Goal: Book appointment/travel/reservation

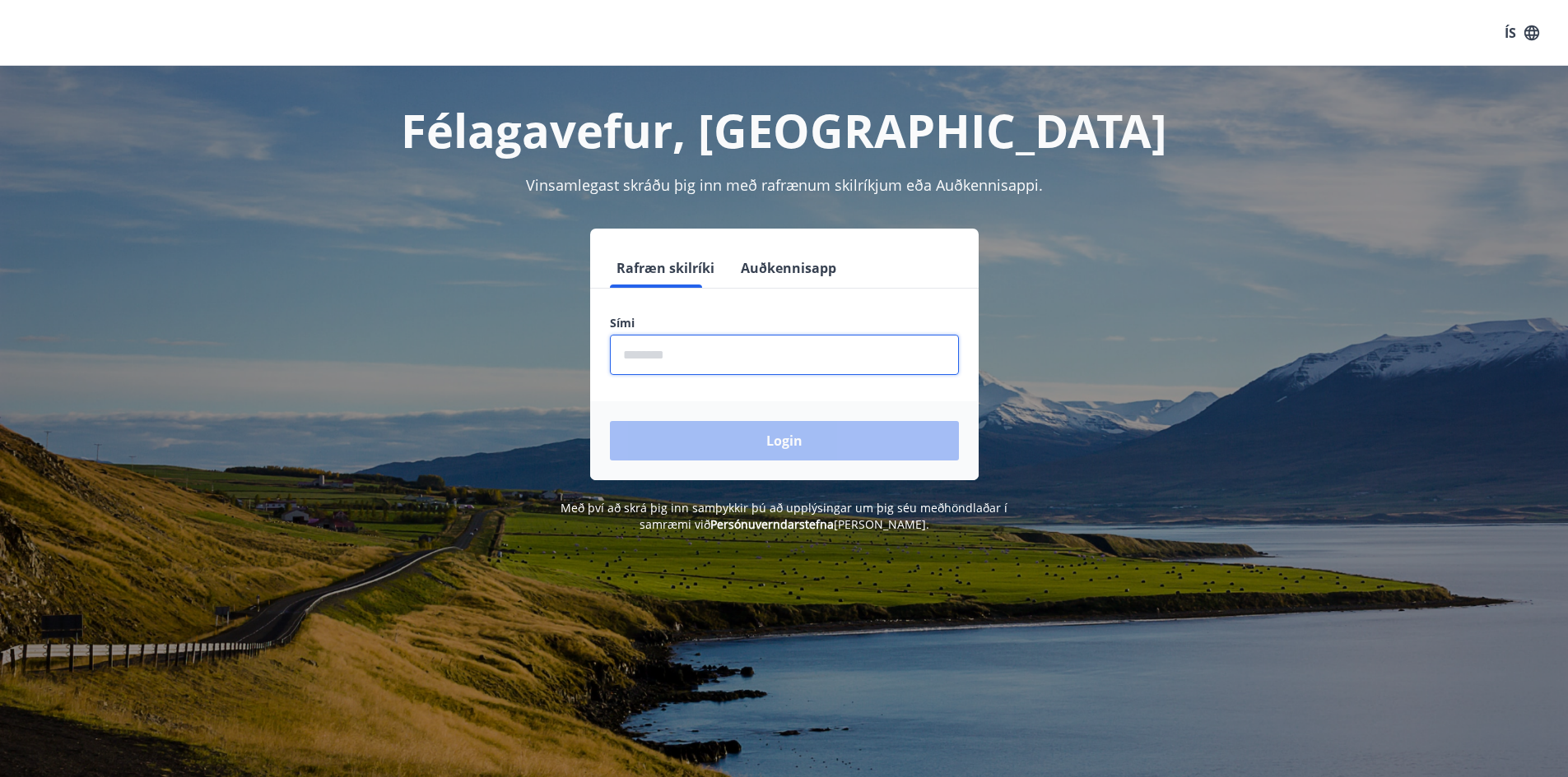
click at [673, 364] on input "phone" at bounding box center [784, 354] width 349 height 40
click at [654, 356] on input "phone" at bounding box center [784, 354] width 349 height 40
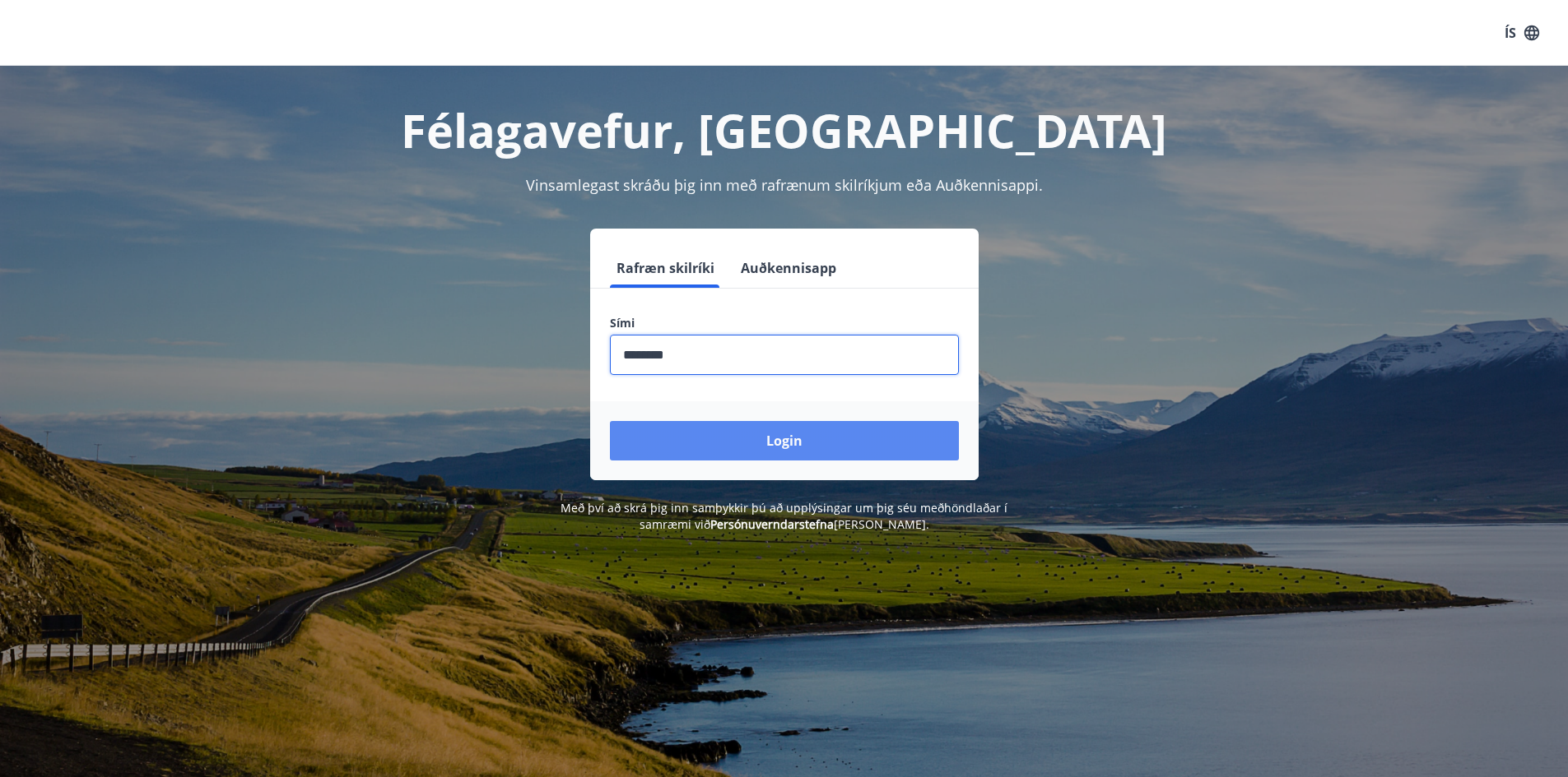
type input "********"
click at [702, 430] on button "Login" at bounding box center [784, 441] width 349 height 40
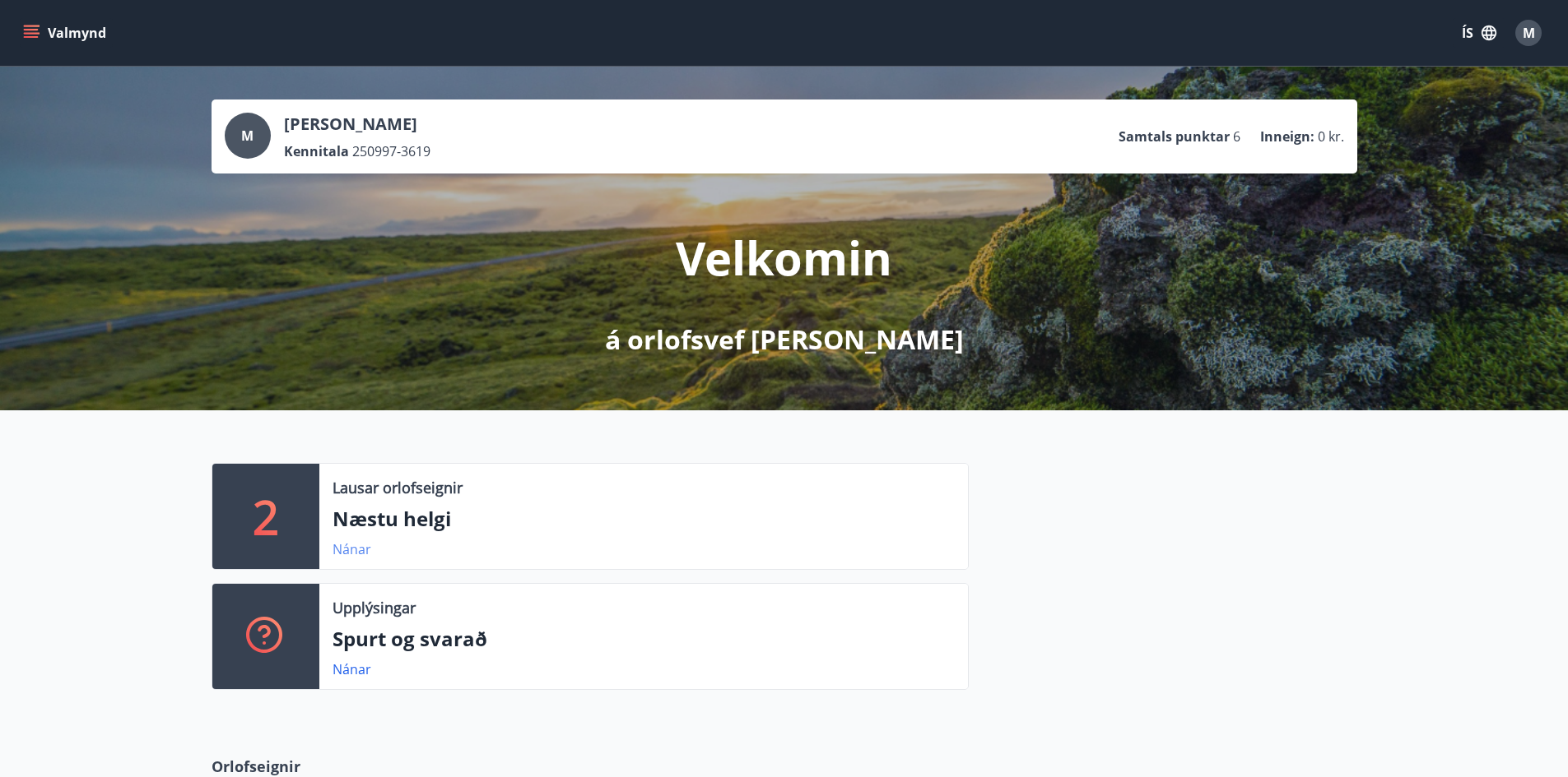
click at [349, 542] on link "Nánar" at bounding box center [351, 549] width 39 height 18
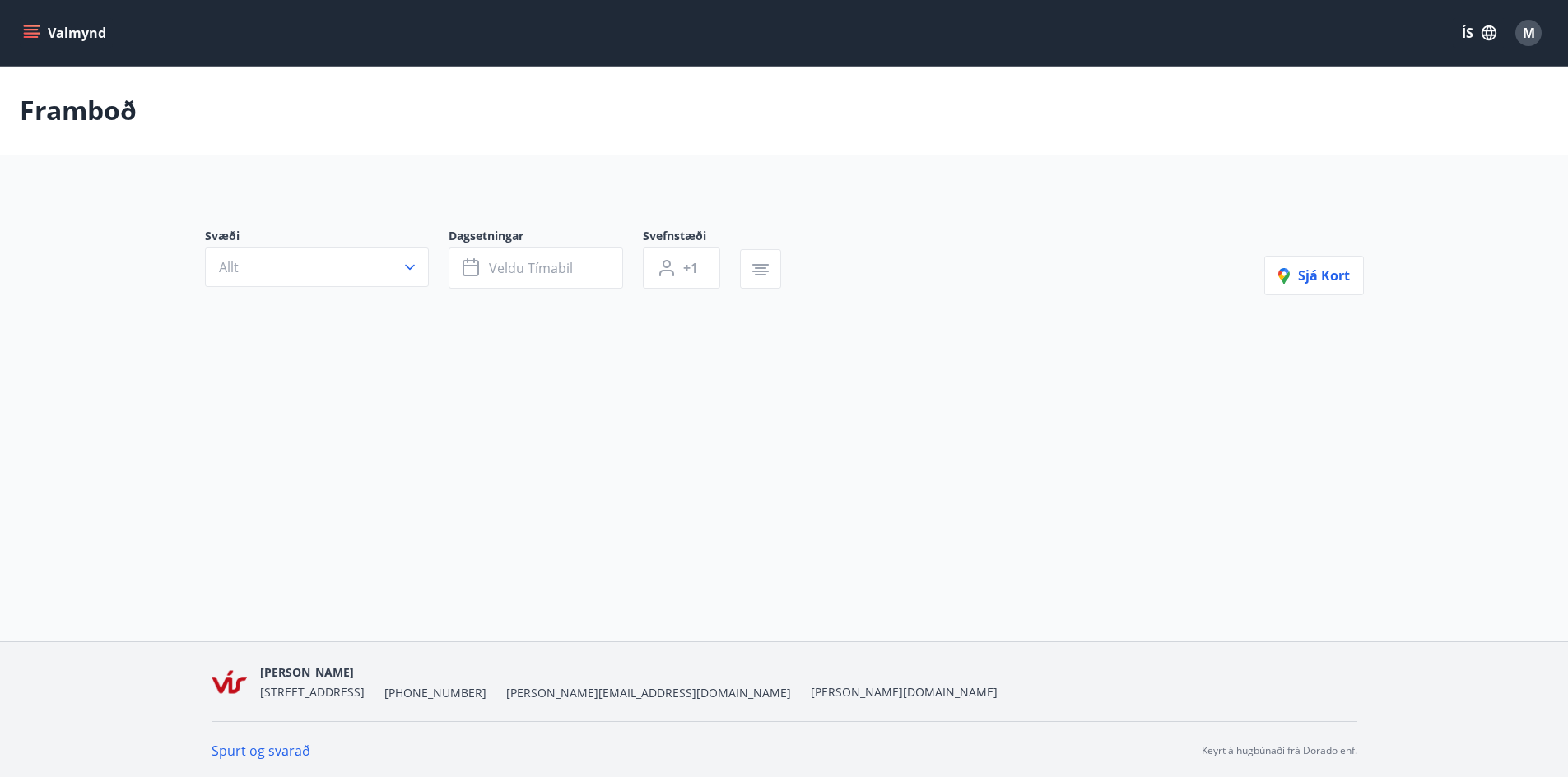
type input "*"
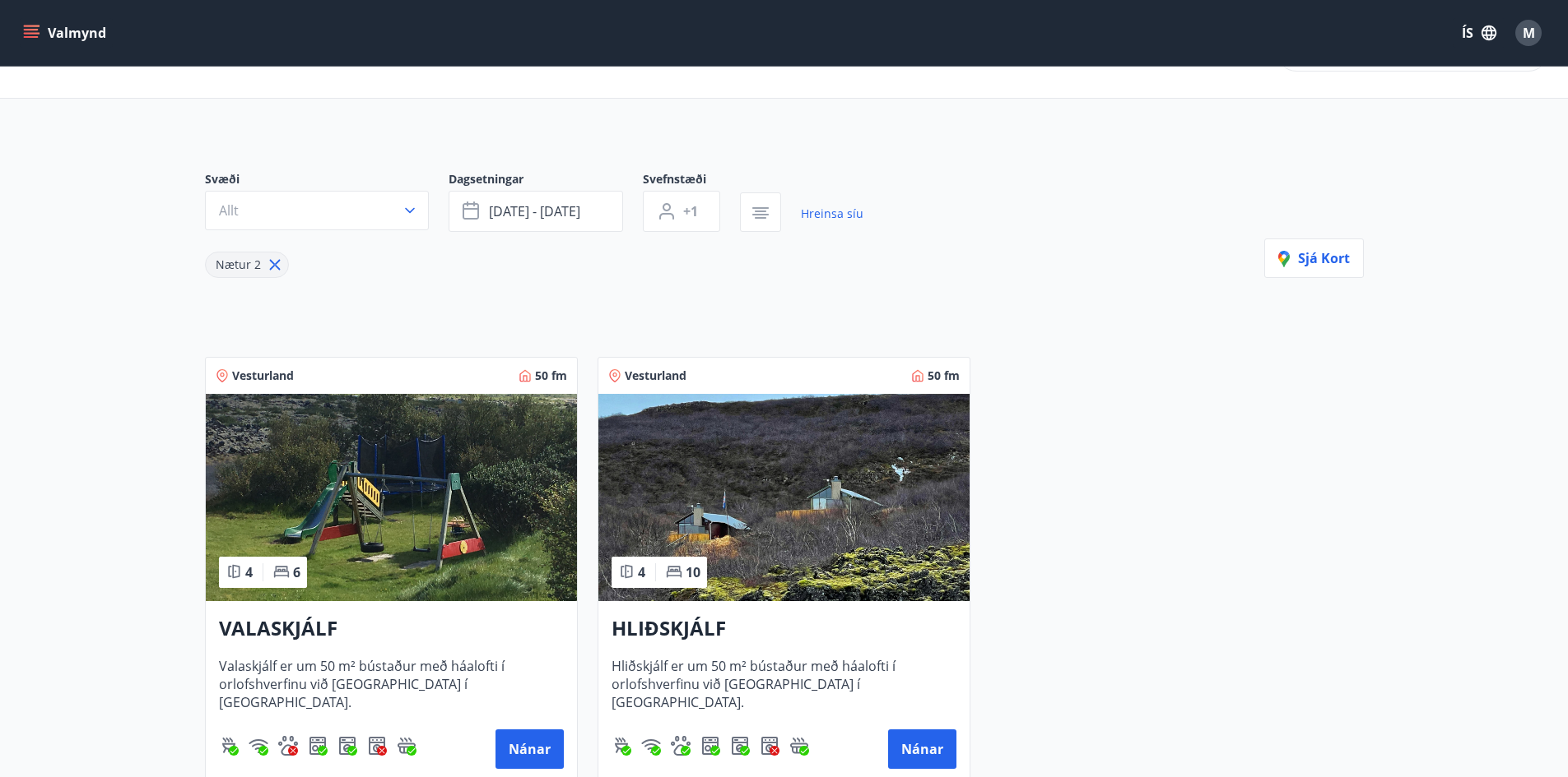
scroll to position [165, 0]
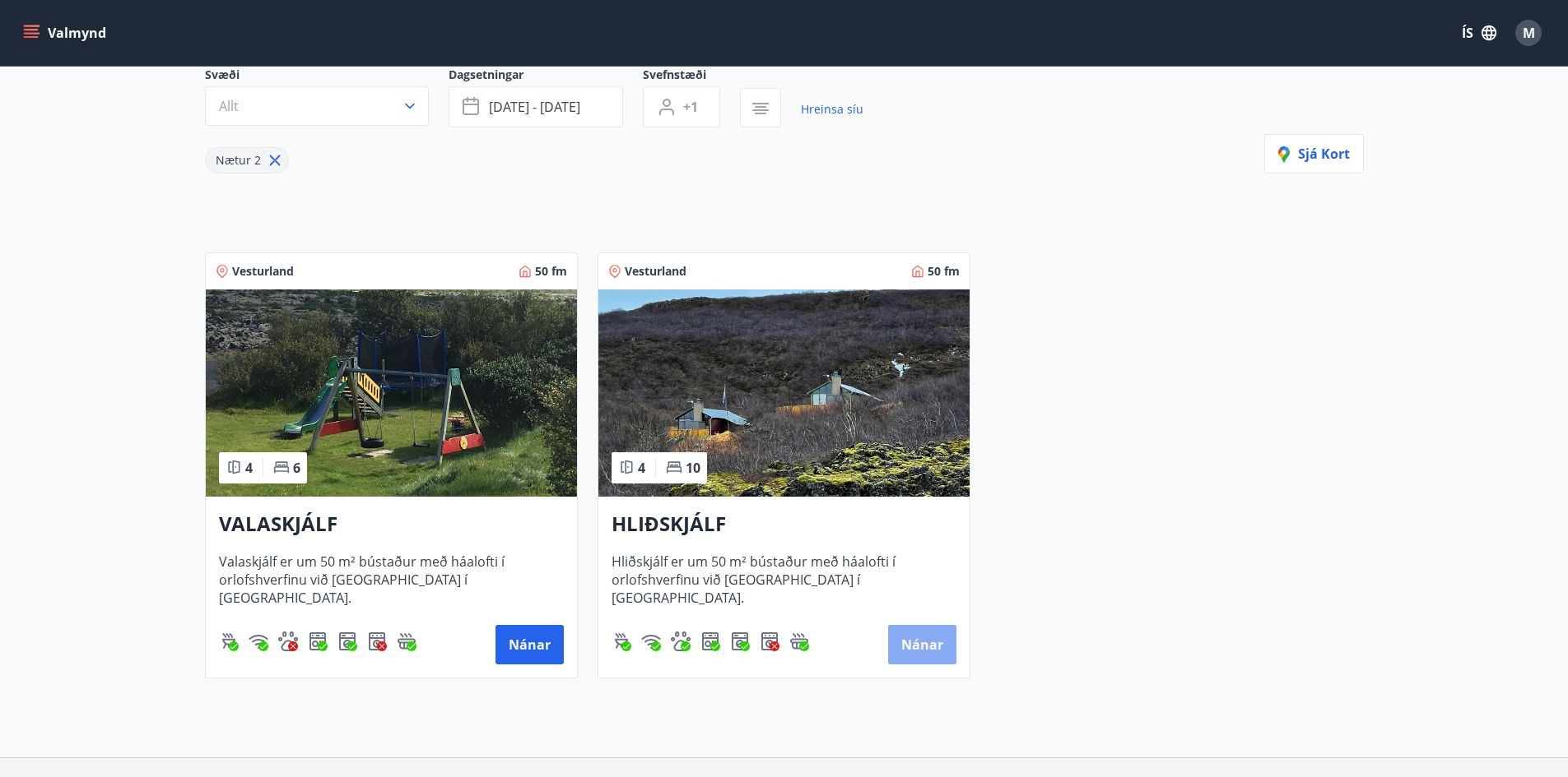
click at [909, 649] on button "Nánar" at bounding box center [922, 645] width 68 height 40
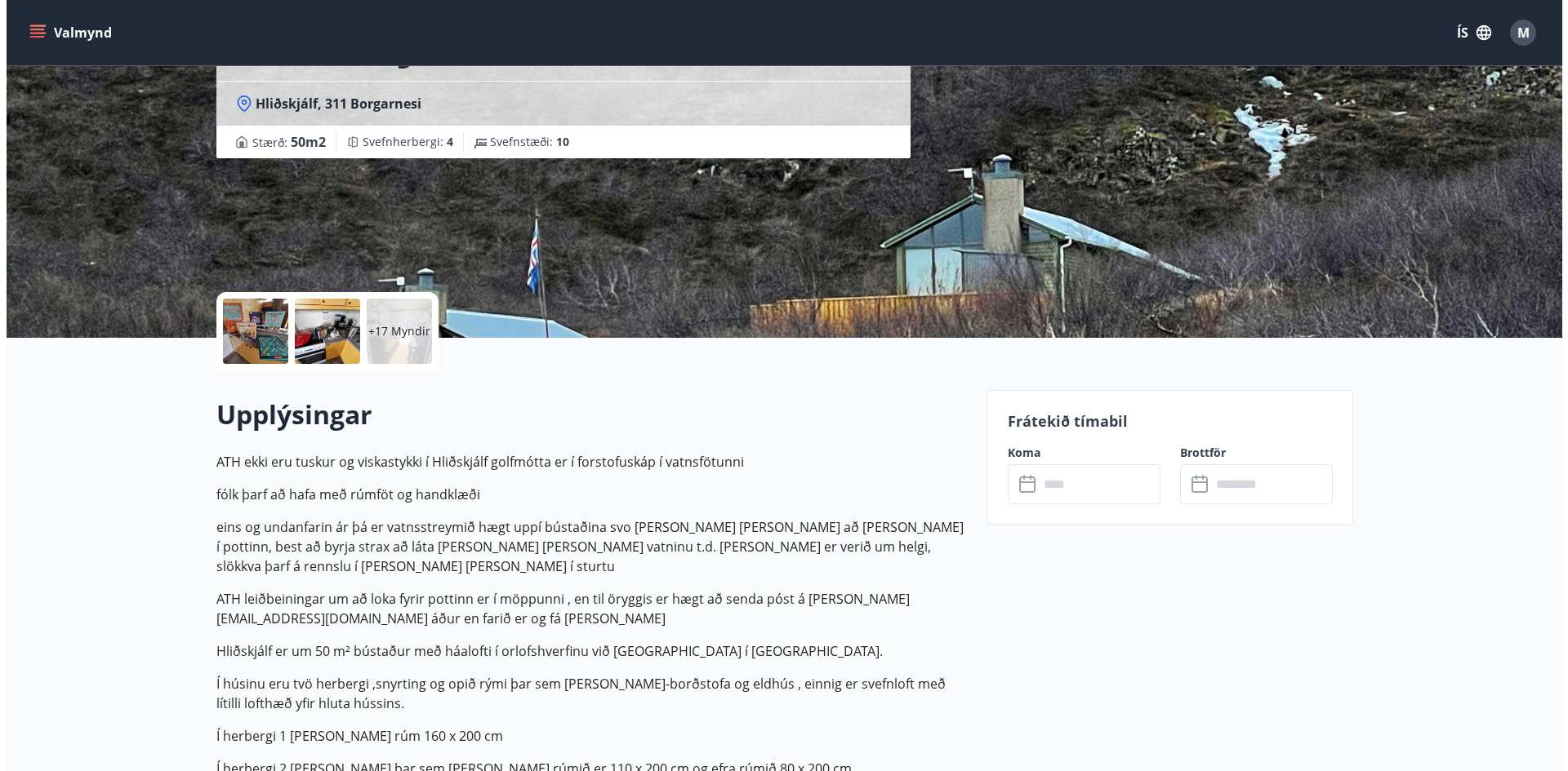
scroll to position [164, 0]
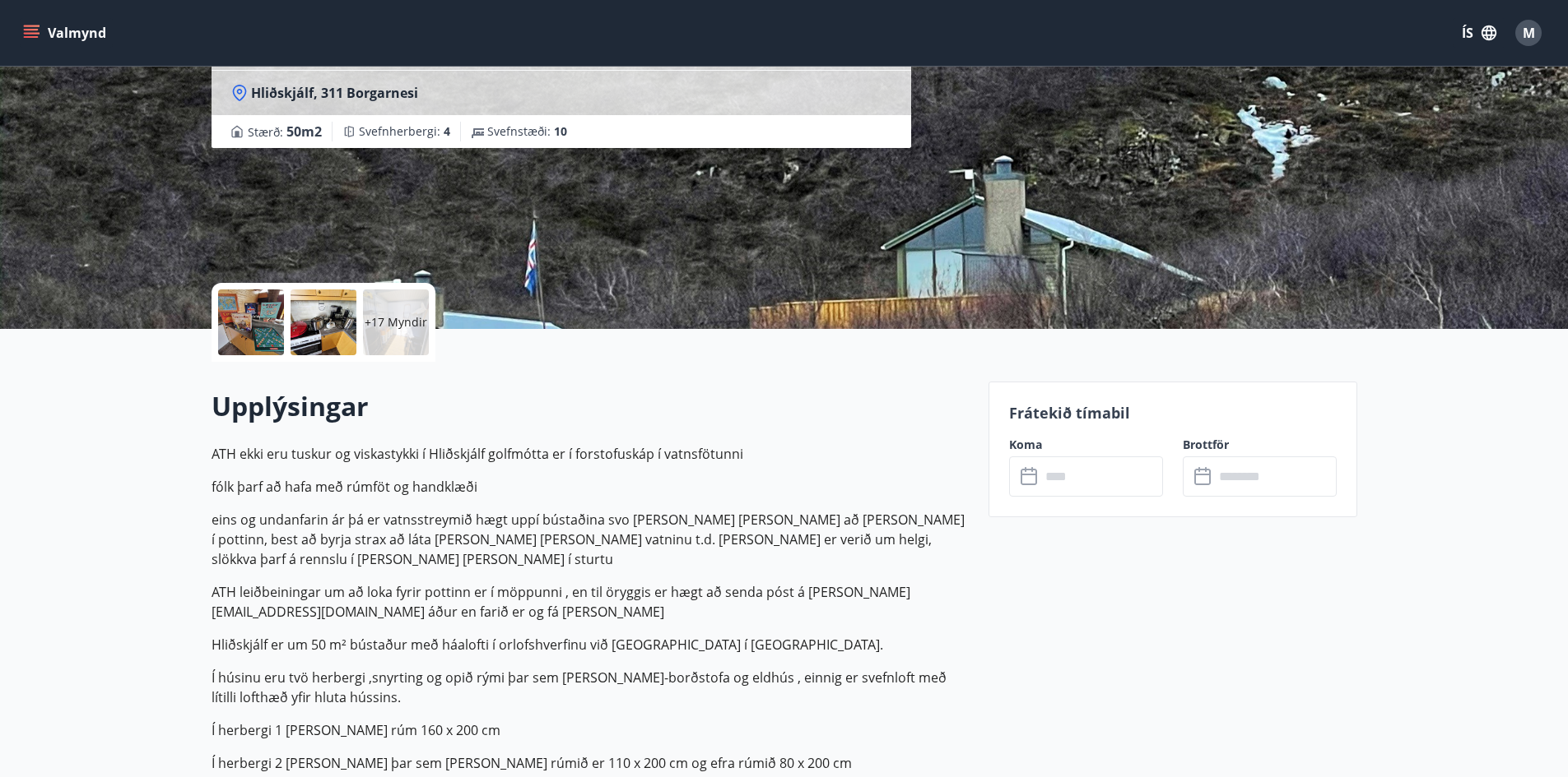
click at [1063, 480] on input "text" at bounding box center [1102, 477] width 122 height 40
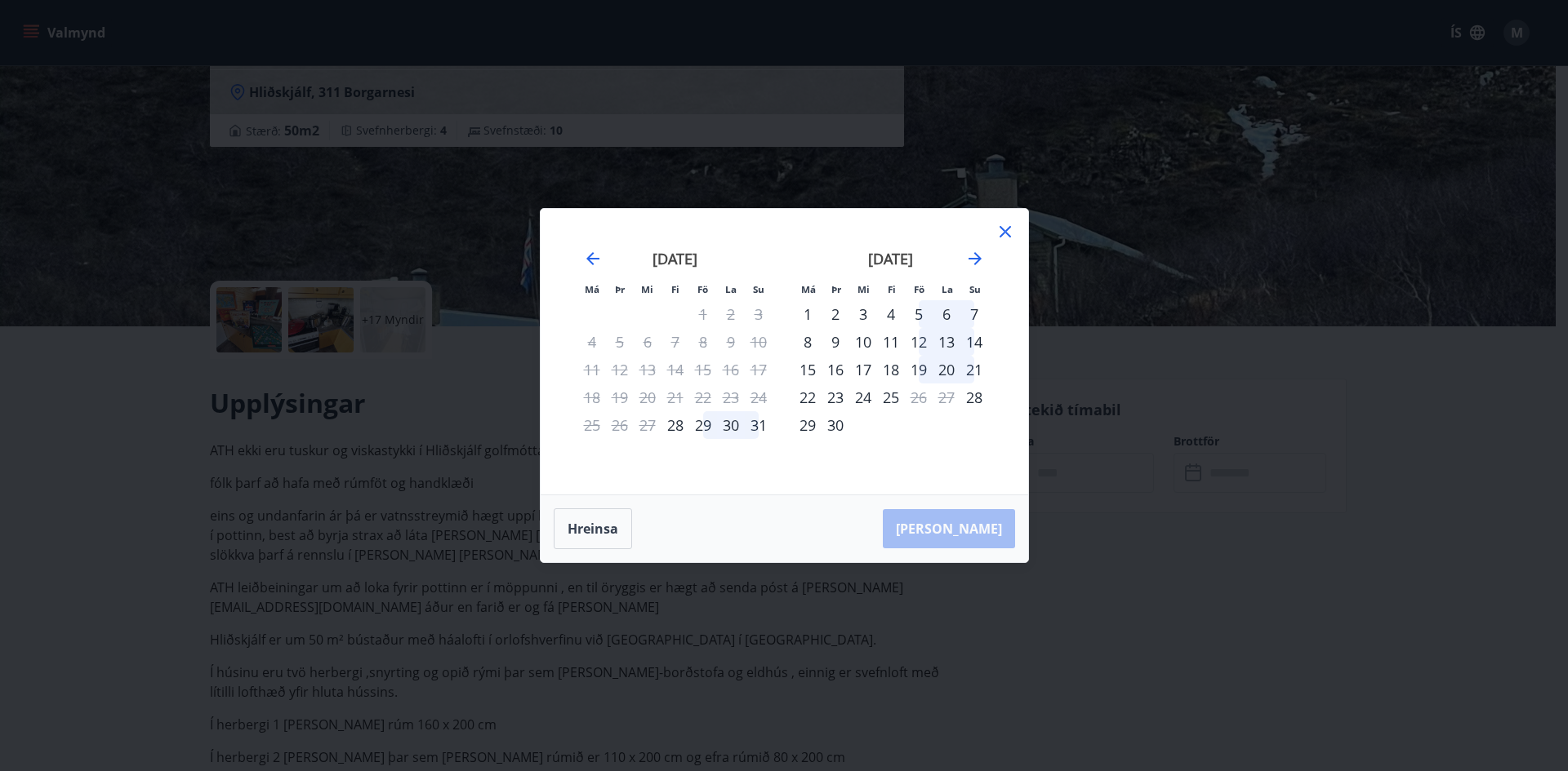
click at [701, 429] on div "29" at bounding box center [703, 425] width 28 height 28
click at [758, 424] on div "31" at bounding box center [759, 425] width 28 height 28
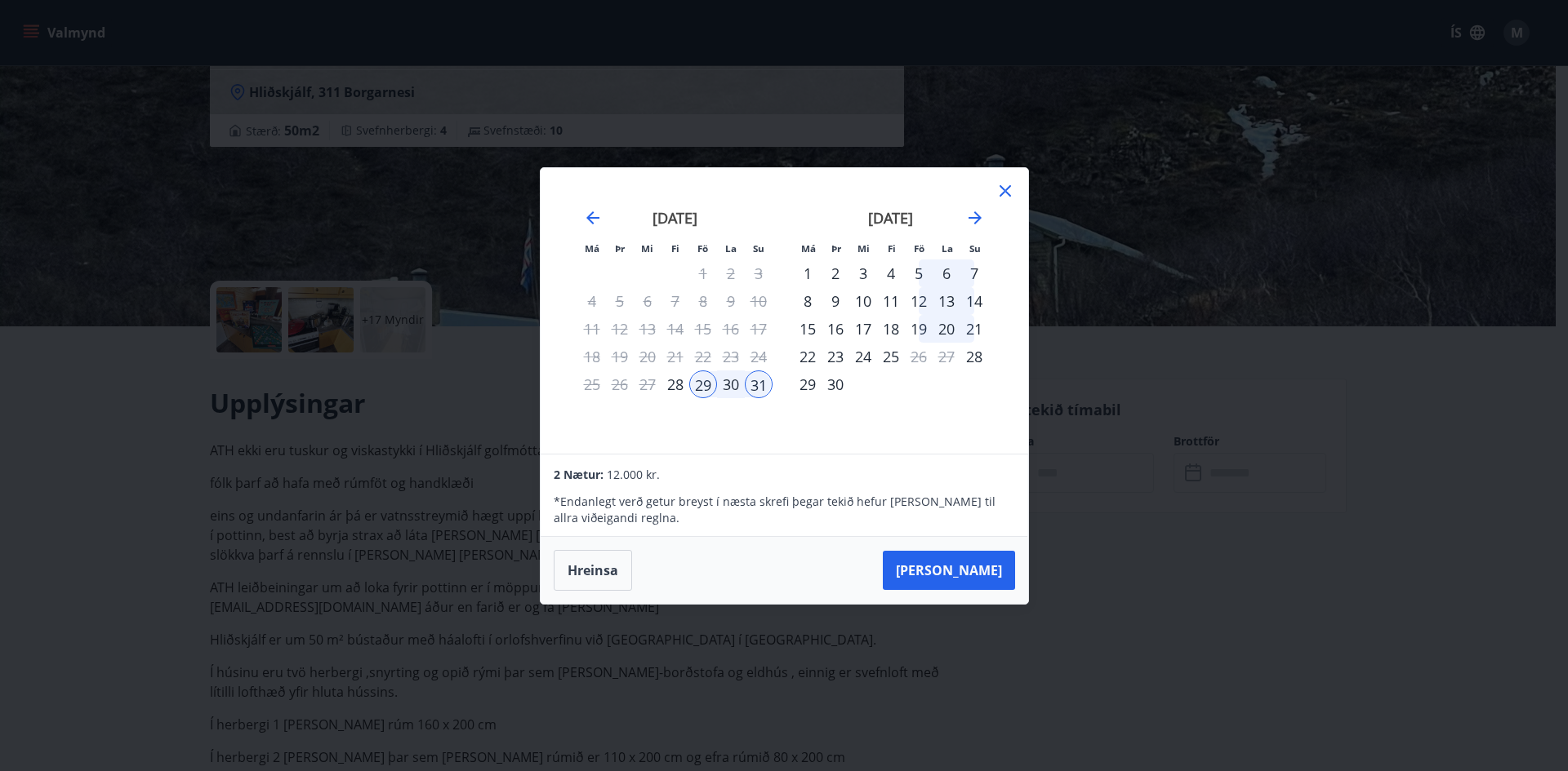
click at [999, 191] on icon at bounding box center [1005, 191] width 20 height 20
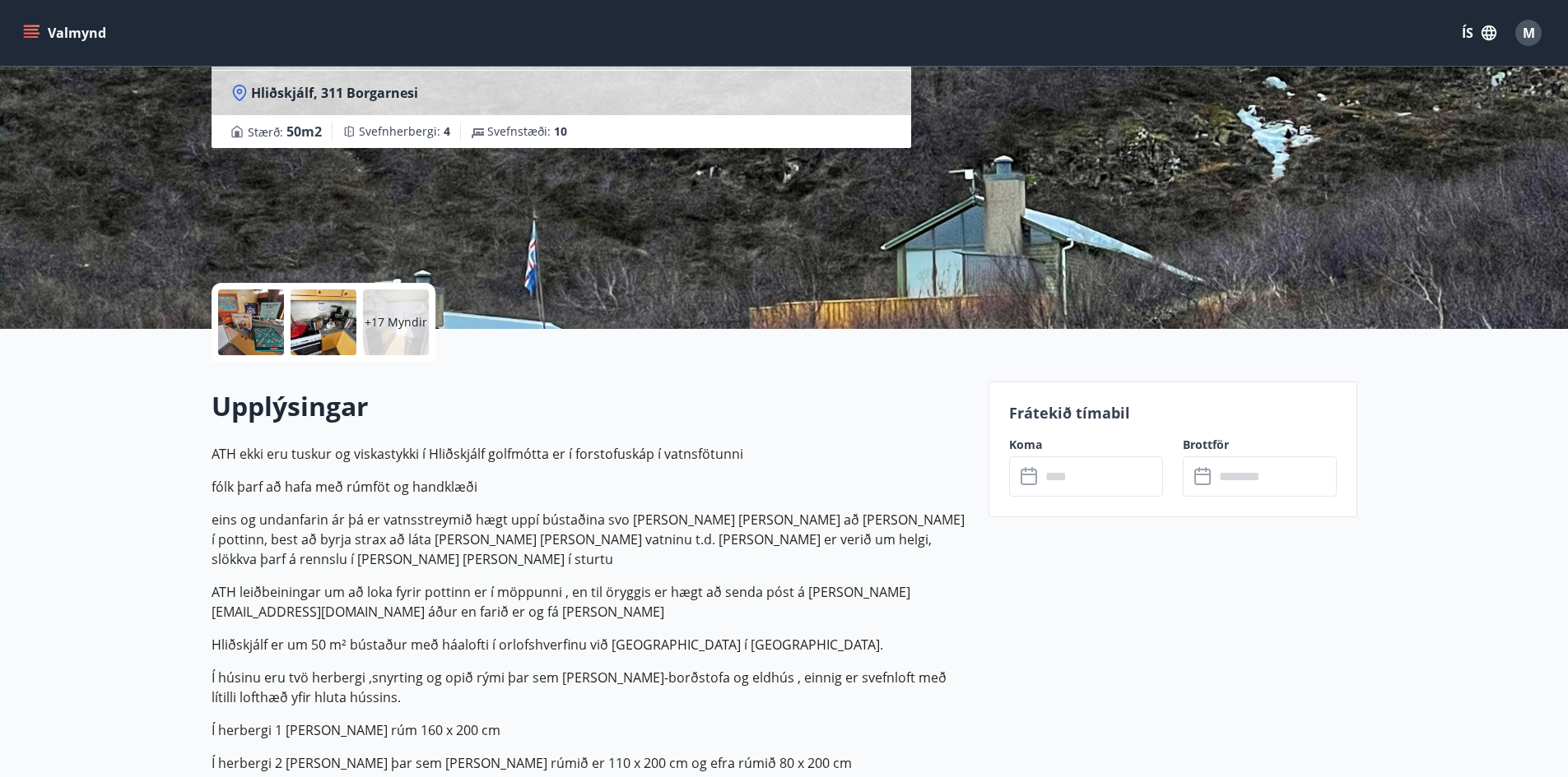
click at [275, 334] on div at bounding box center [251, 322] width 66 height 66
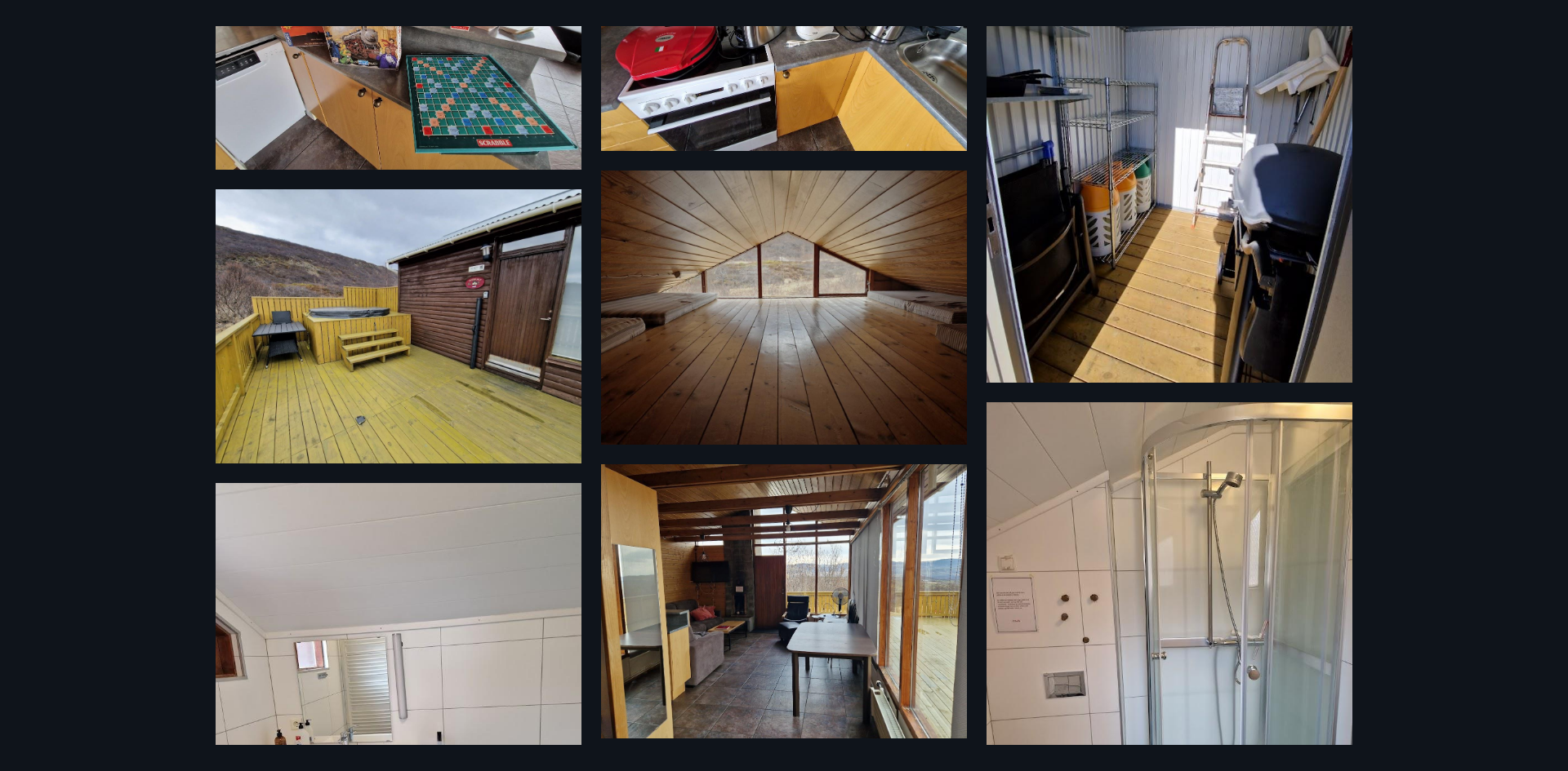
scroll to position [571, 0]
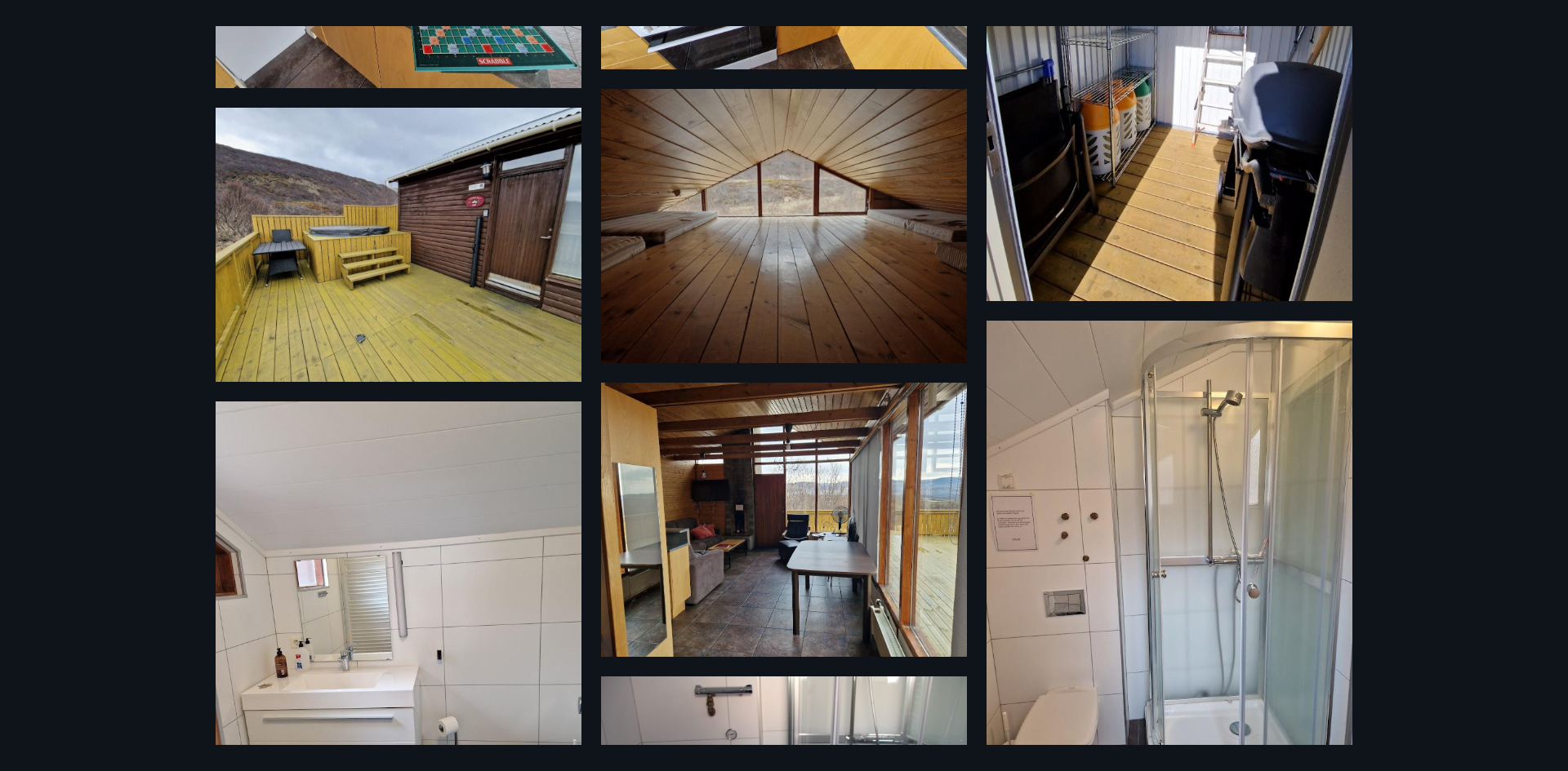
click at [1138, 769] on div "23 Myndir" at bounding box center [784, 385] width 1568 height 771
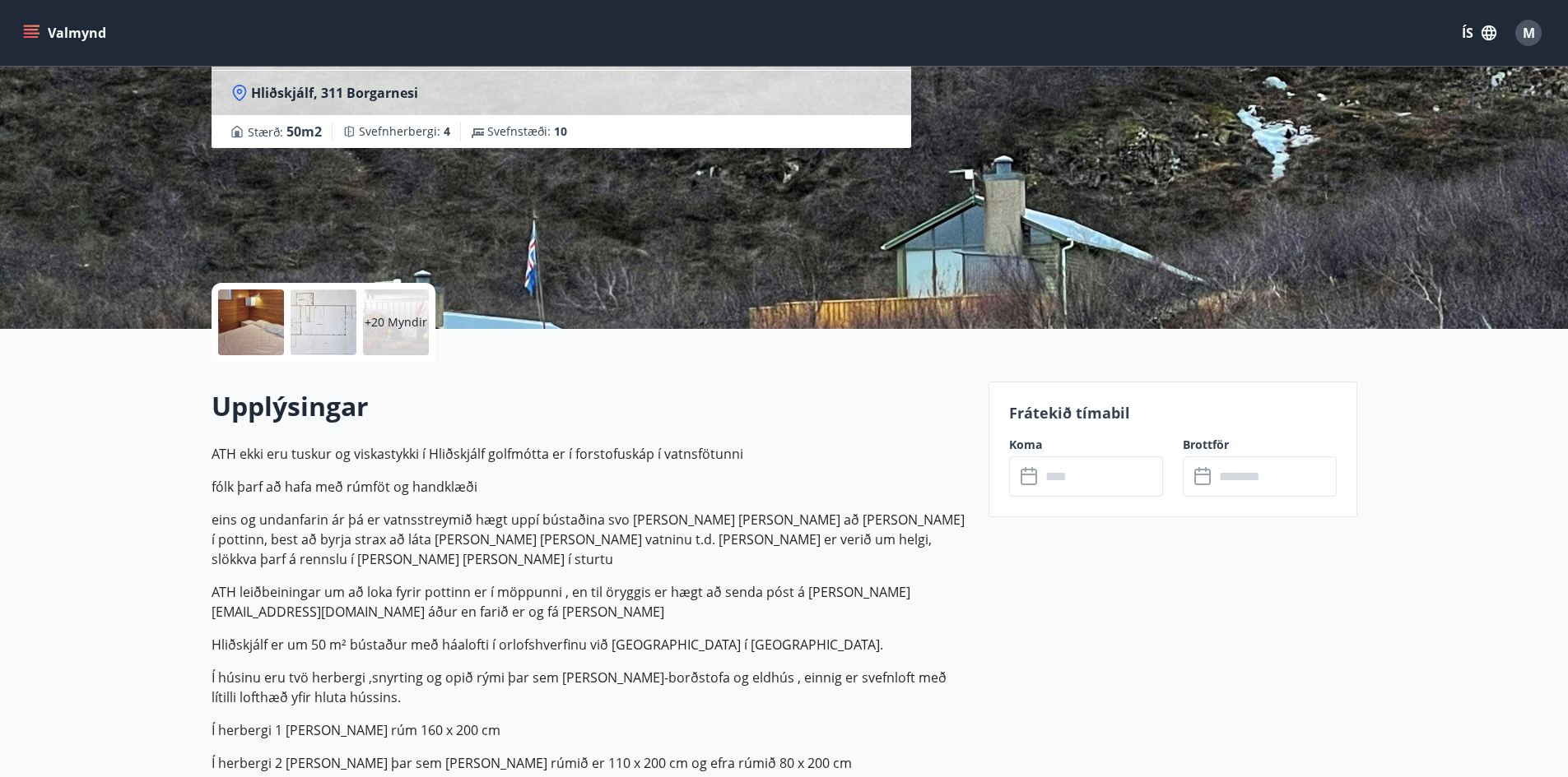
click at [372, 320] on p "+20 Myndir" at bounding box center [396, 322] width 62 height 16
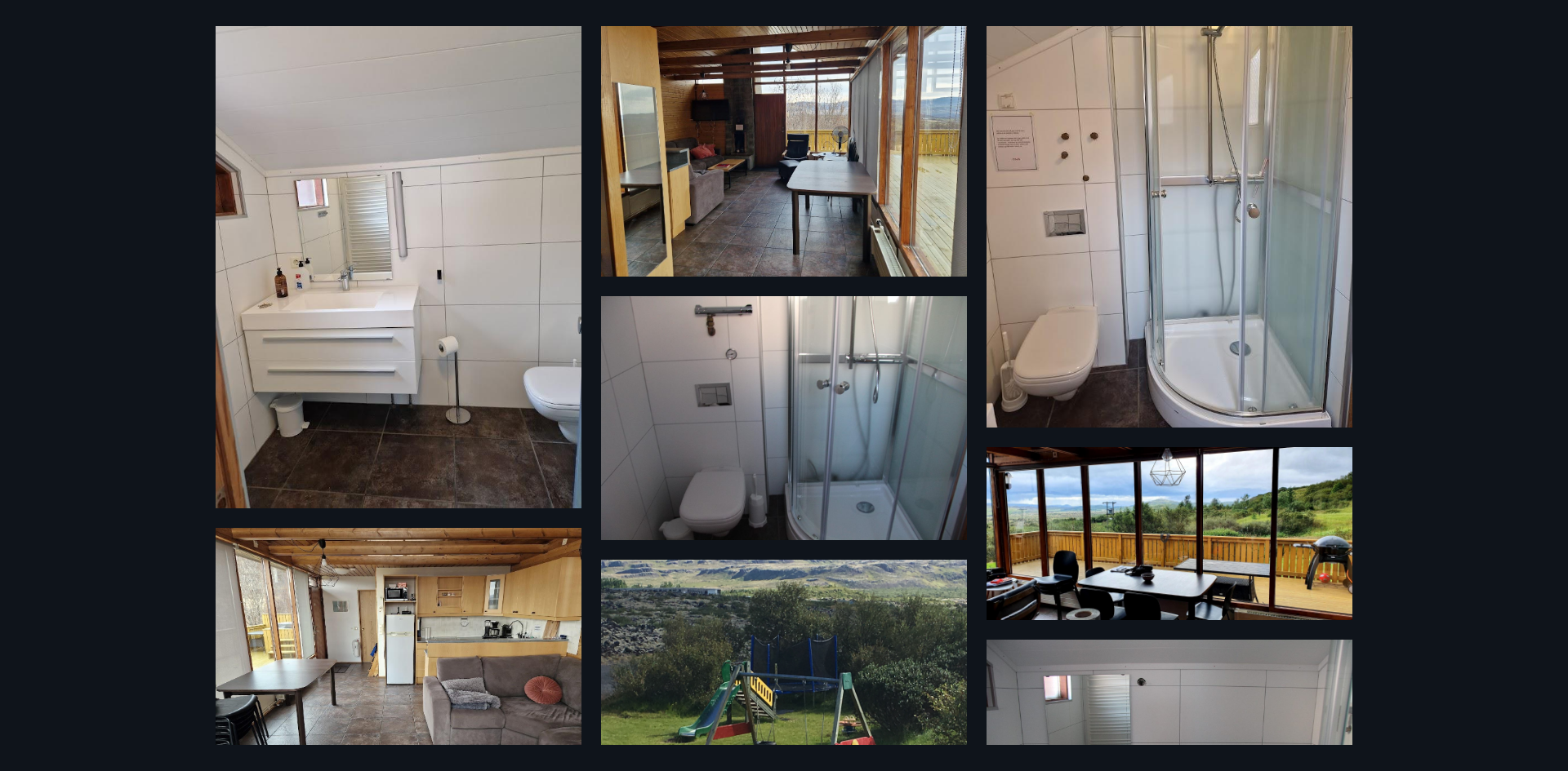
scroll to position [752, 0]
